Goal: Information Seeking & Learning: Learn about a topic

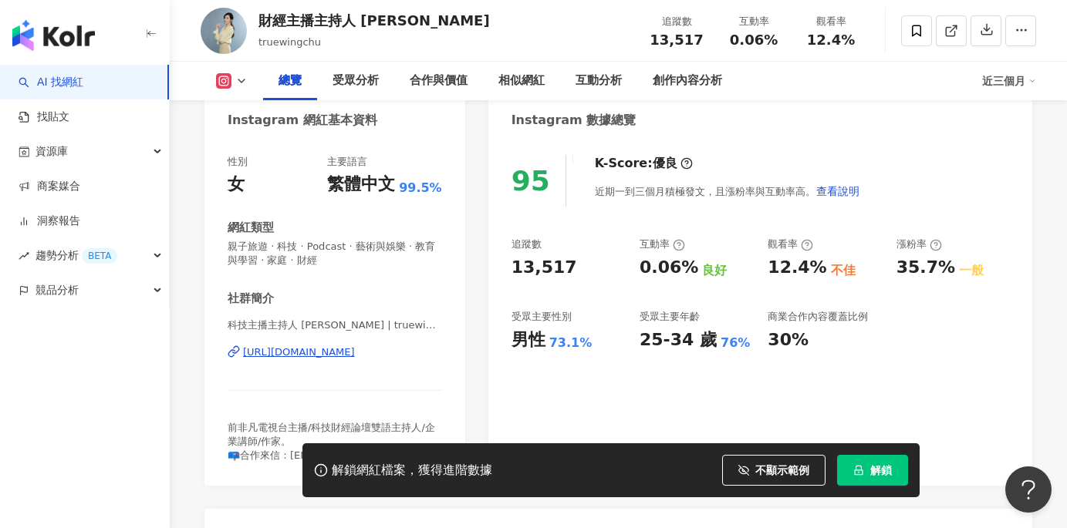
scroll to position [154, 0]
click at [355, 359] on div "[URL][DOMAIN_NAME]" at bounding box center [299, 353] width 112 height 14
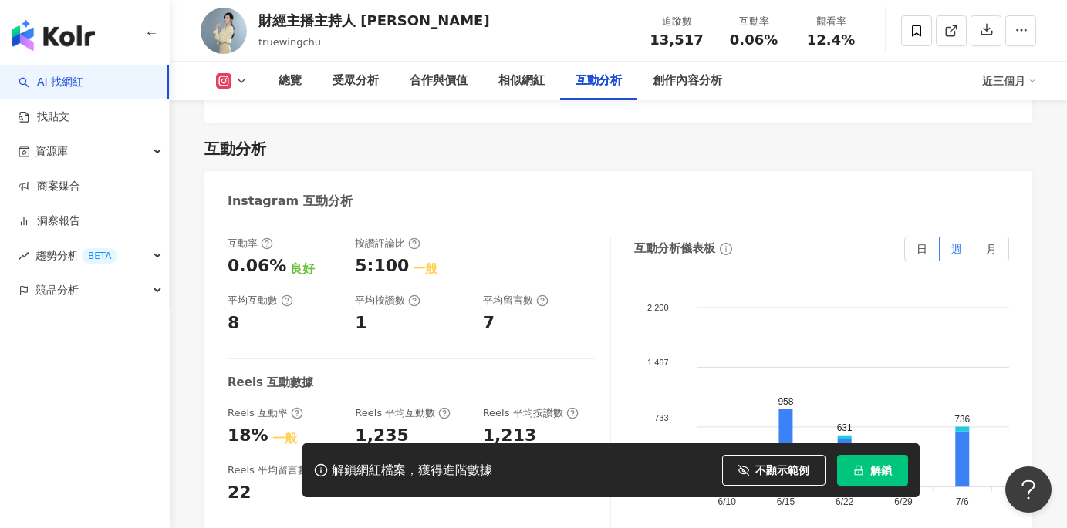
scroll to position [3003, 0]
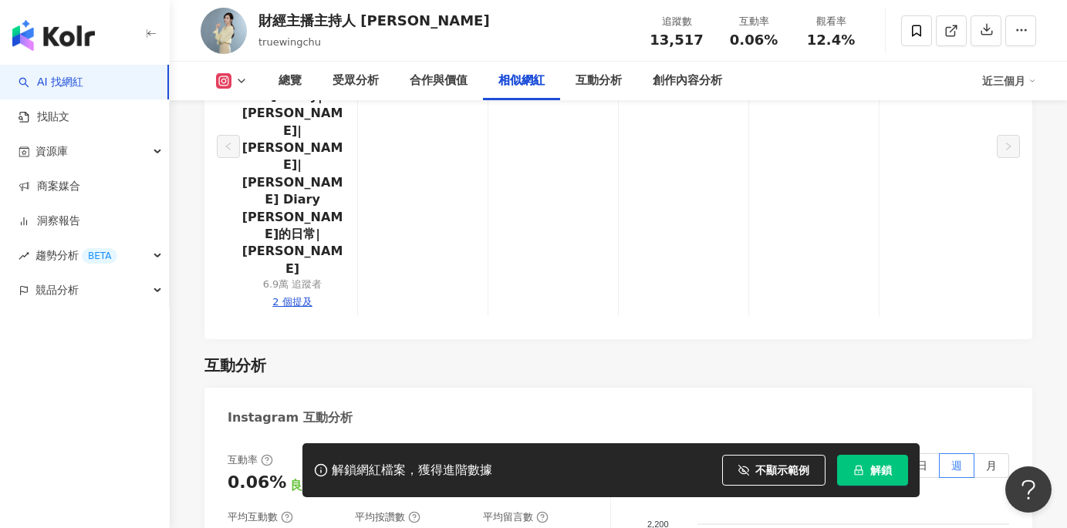
drag, startPoint x: 227, startPoint y: 349, endPoint x: 252, endPoint y: 350, distance: 24.7
copy div "8"
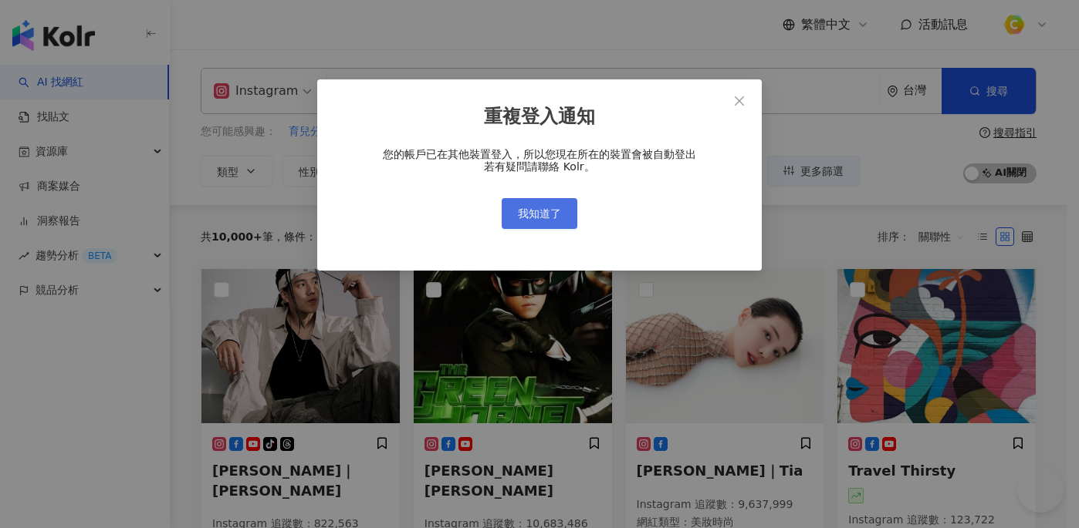
click at [525, 209] on span "我知道了" at bounding box center [539, 214] width 43 height 12
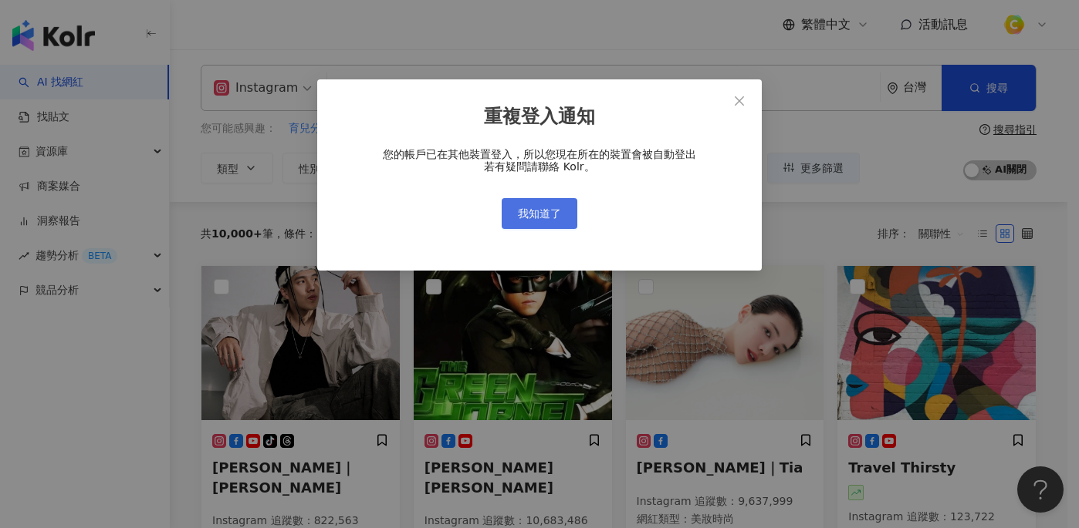
scroll to position [3, 0]
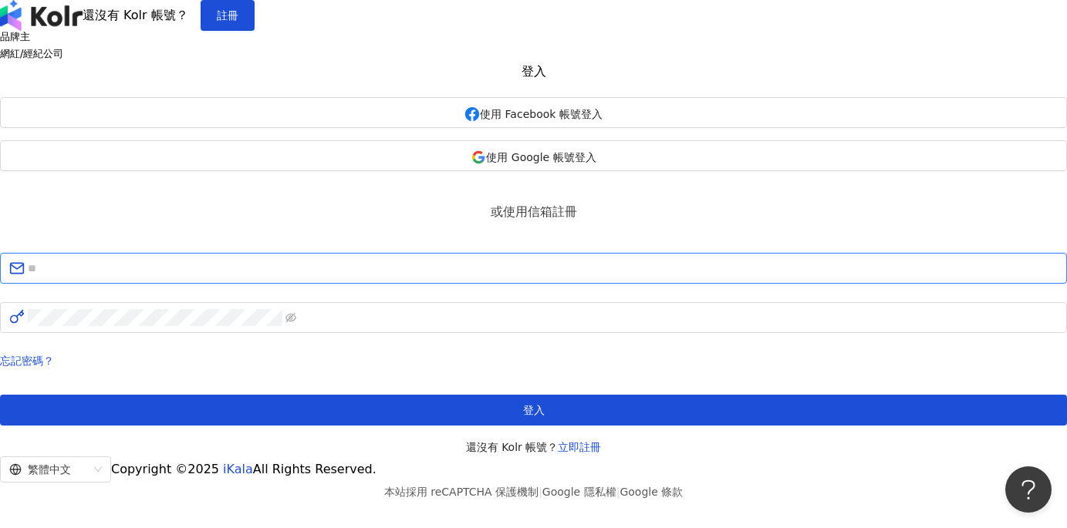
type input "**********"
